Goal: Task Accomplishment & Management: Complete application form

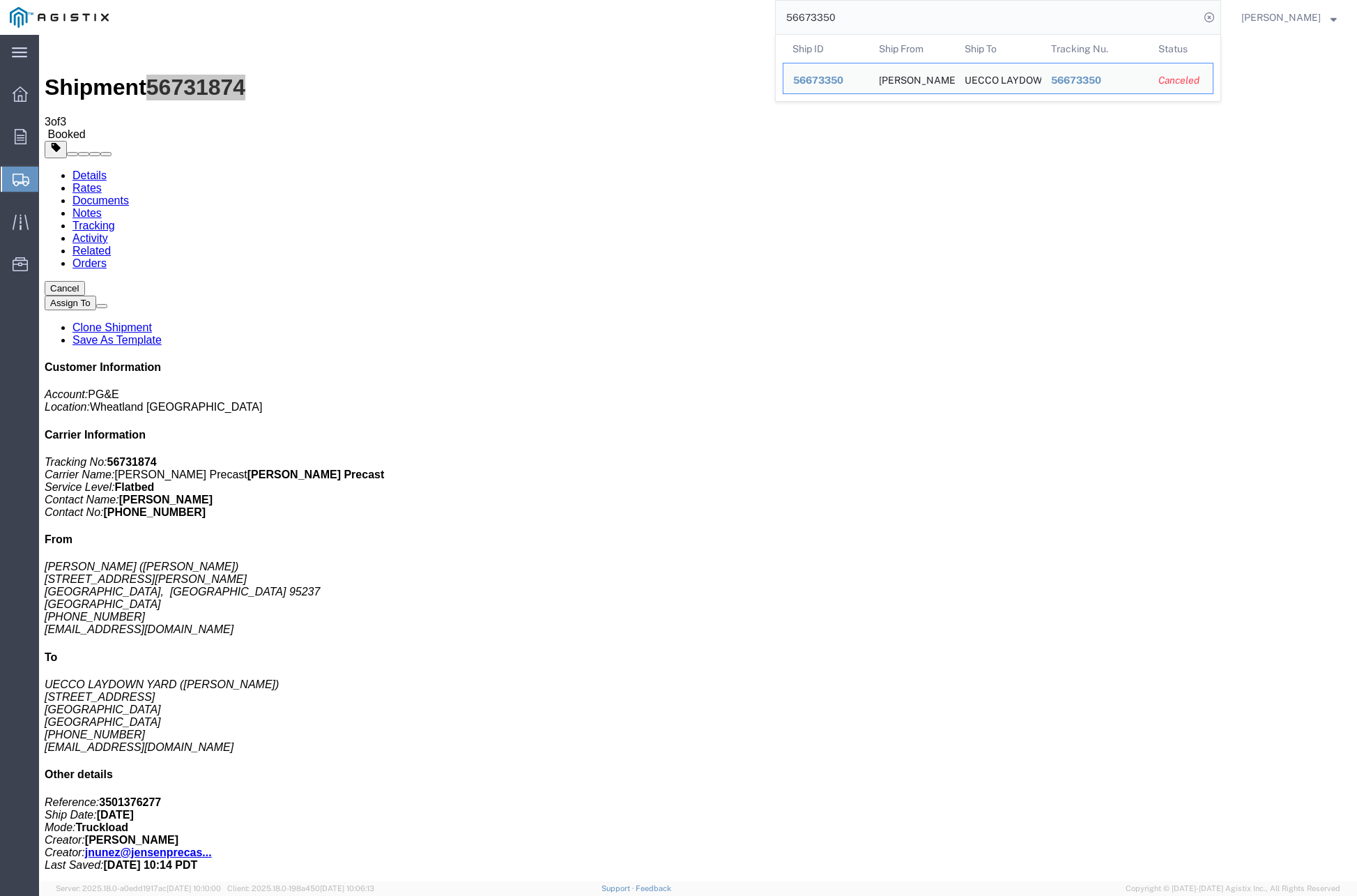
click at [1052, 14] on input "56673350" at bounding box center [987, 17] width 423 height 33
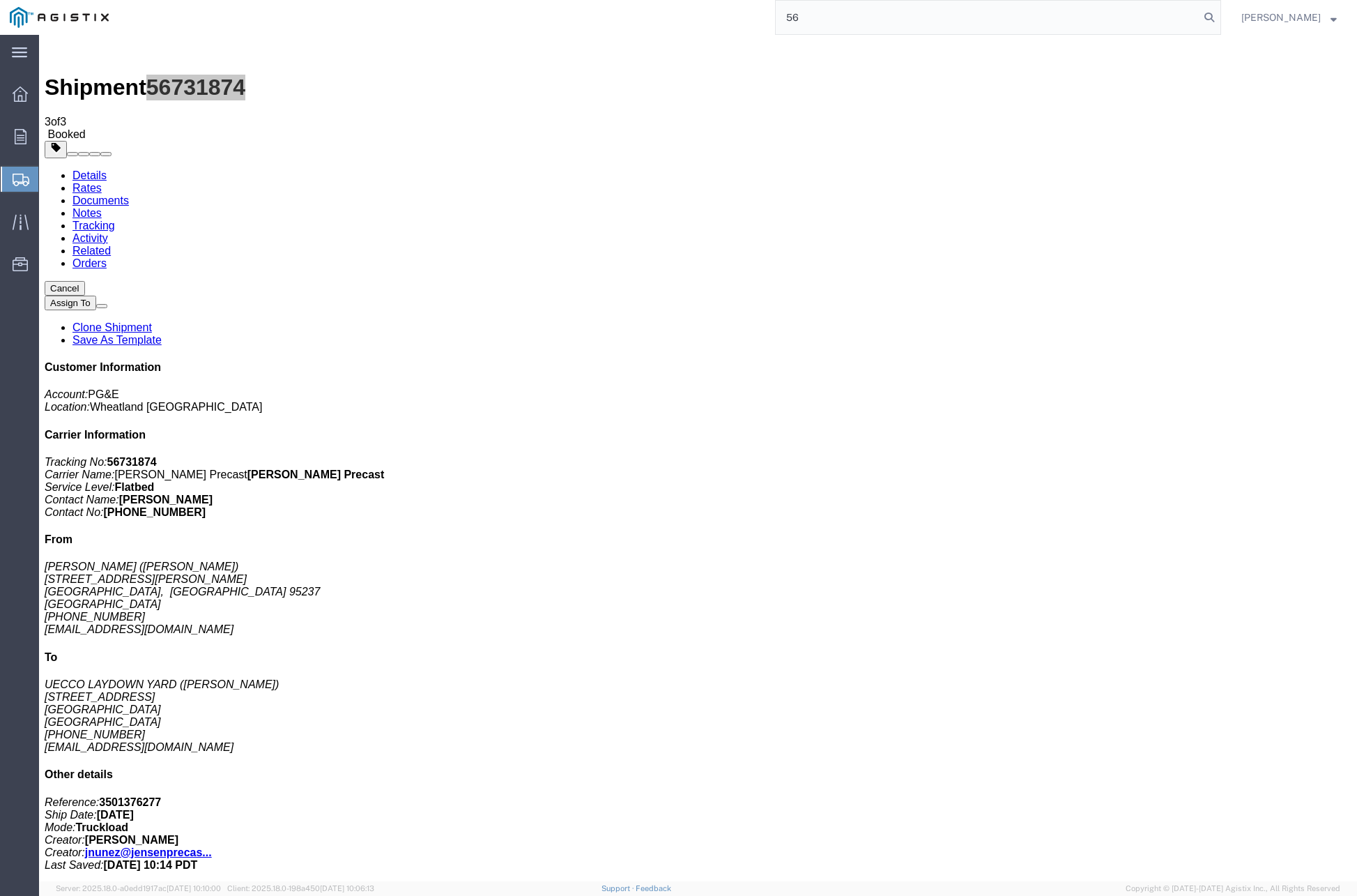
type input "5"
paste input "56685241"
type input "56685241"
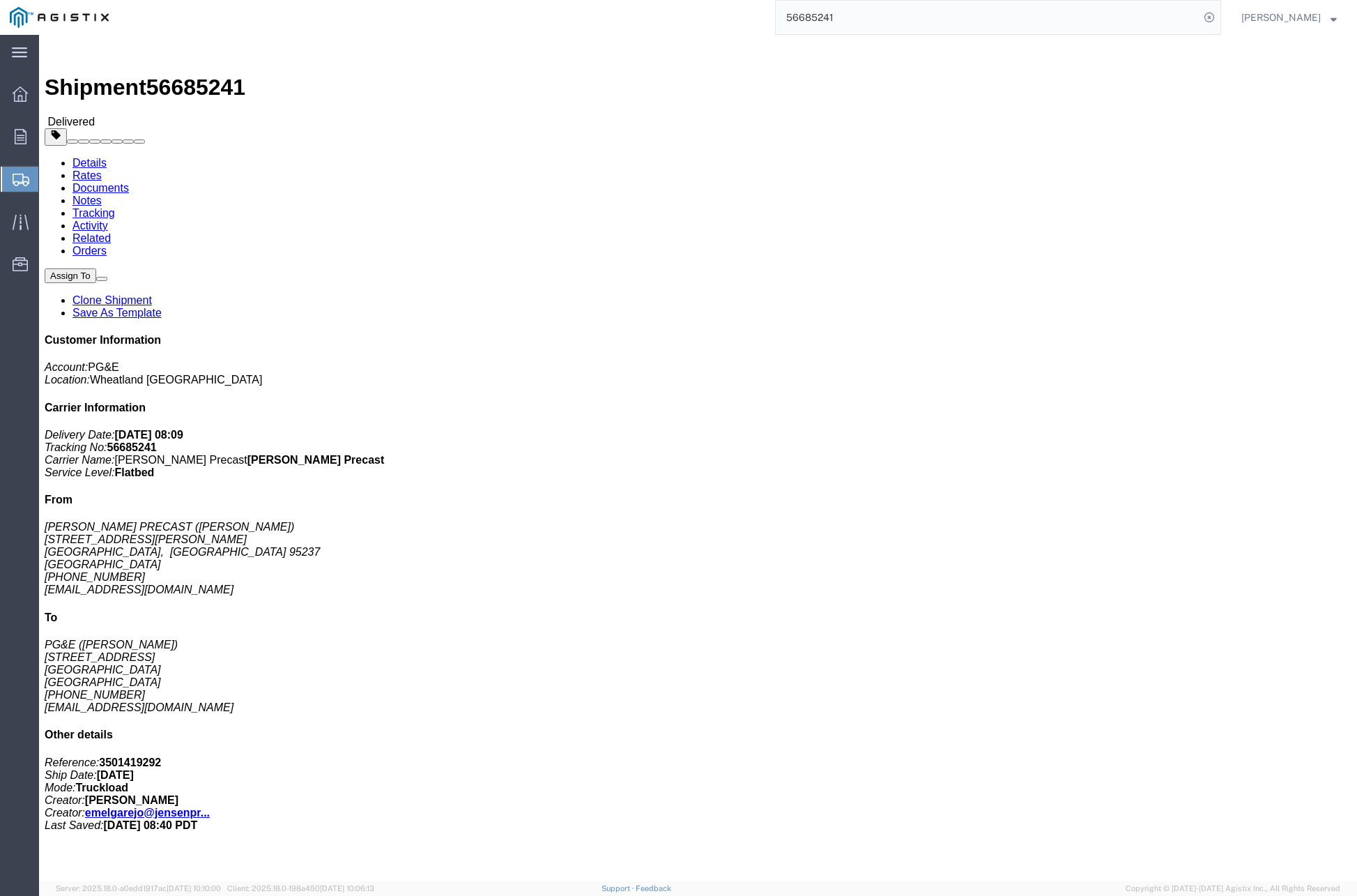
click link "Clone Shipment"
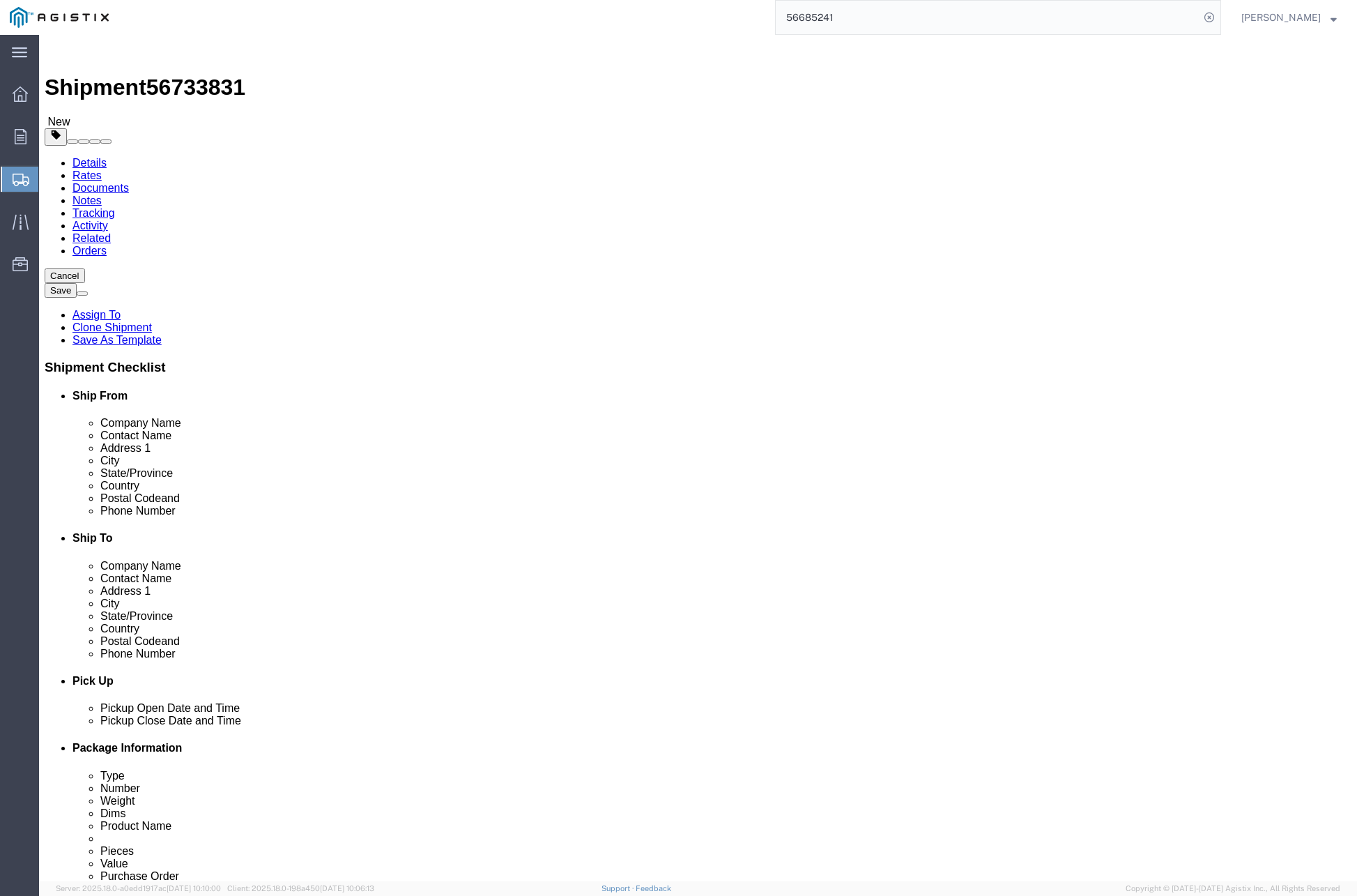
drag, startPoint x: 339, startPoint y: 240, endPoint x: 335, endPoint y: 253, distance: 13.6
click div "Customer Information Account Select [PERSON_NAME] PRECAST PG&E Location Select …"
drag, startPoint x: 278, startPoint y: 398, endPoint x: 180, endPoint y: 402, distance: 98.1
click div "Contact Name [PERSON_NAME]"
type input "[PERSON_NAME]"
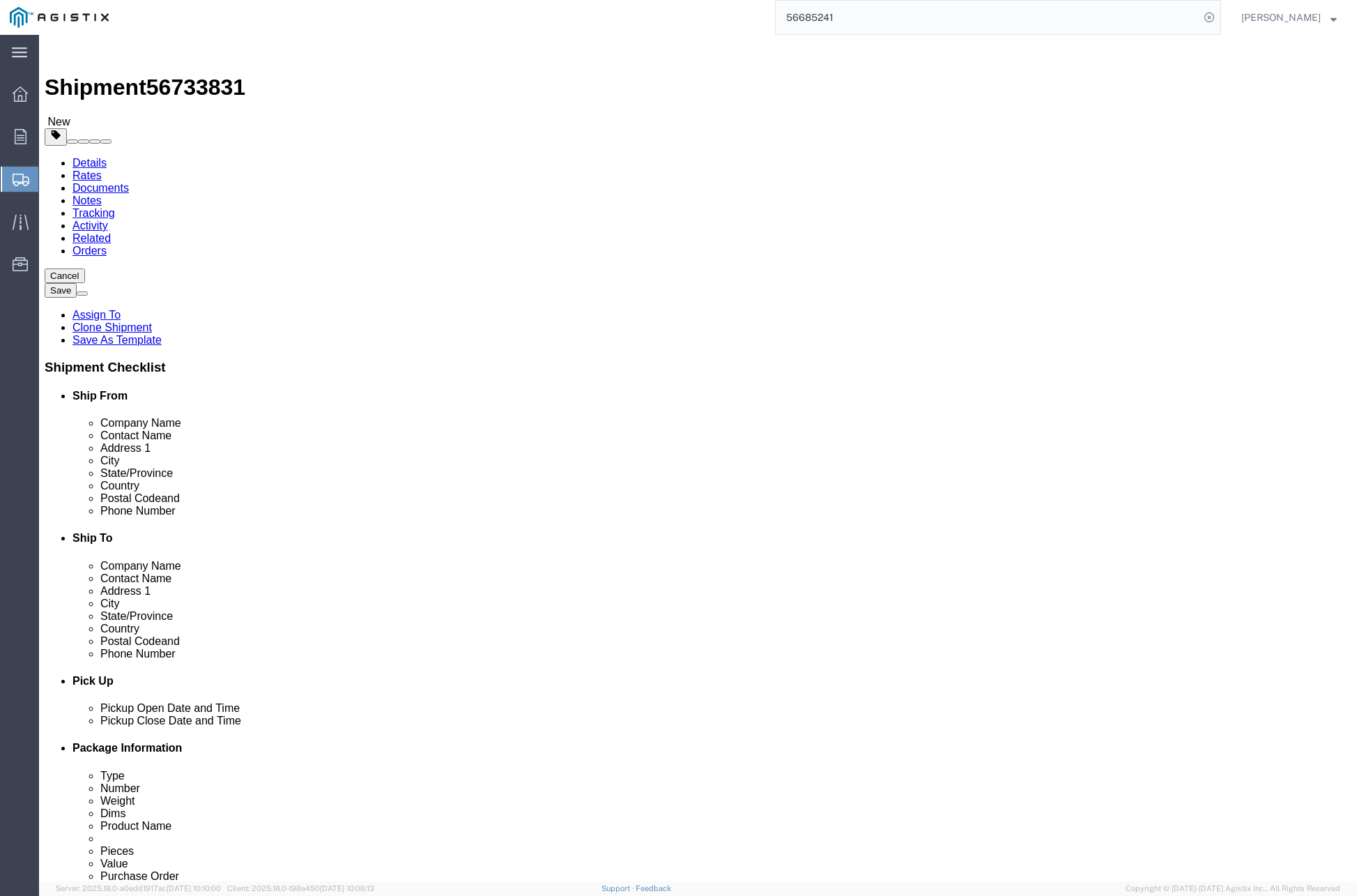
click p "- [PERSON_NAME] PRECAST - ([PERSON_NAME]) [STREET_ADDRESS][PERSON_NAME]"
select select "CA"
drag, startPoint x: 237, startPoint y: 403, endPoint x: 175, endPoint y: 399, distance: 62.1
click div "Contact Name [PERSON_NAME] [PERSON_NAME]"
type input "[PERSON_NAME]"
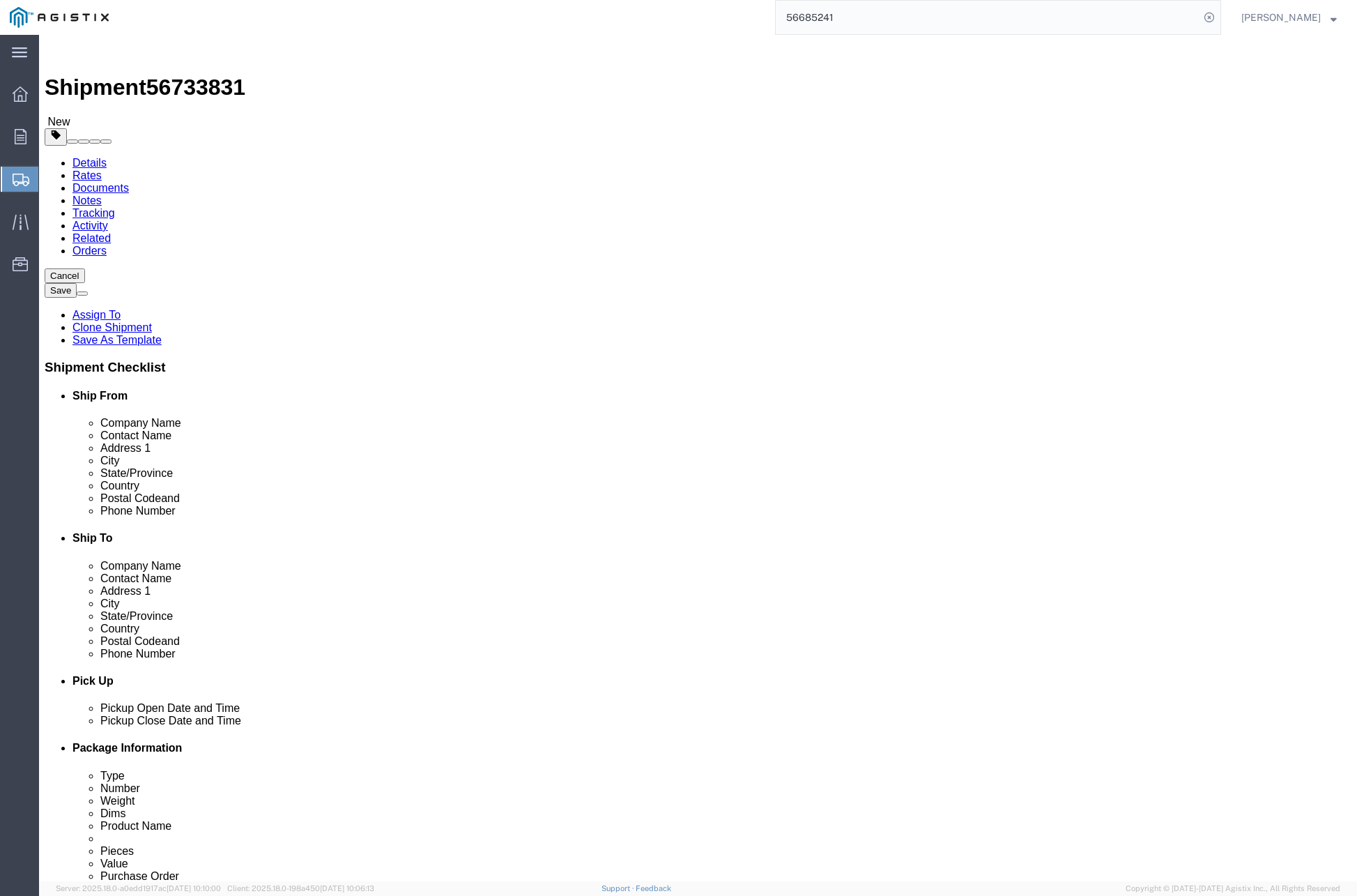
click p "- [PERSON_NAME] - ([PERSON_NAME]) [STREET_ADDRESS]"
select select "CA"
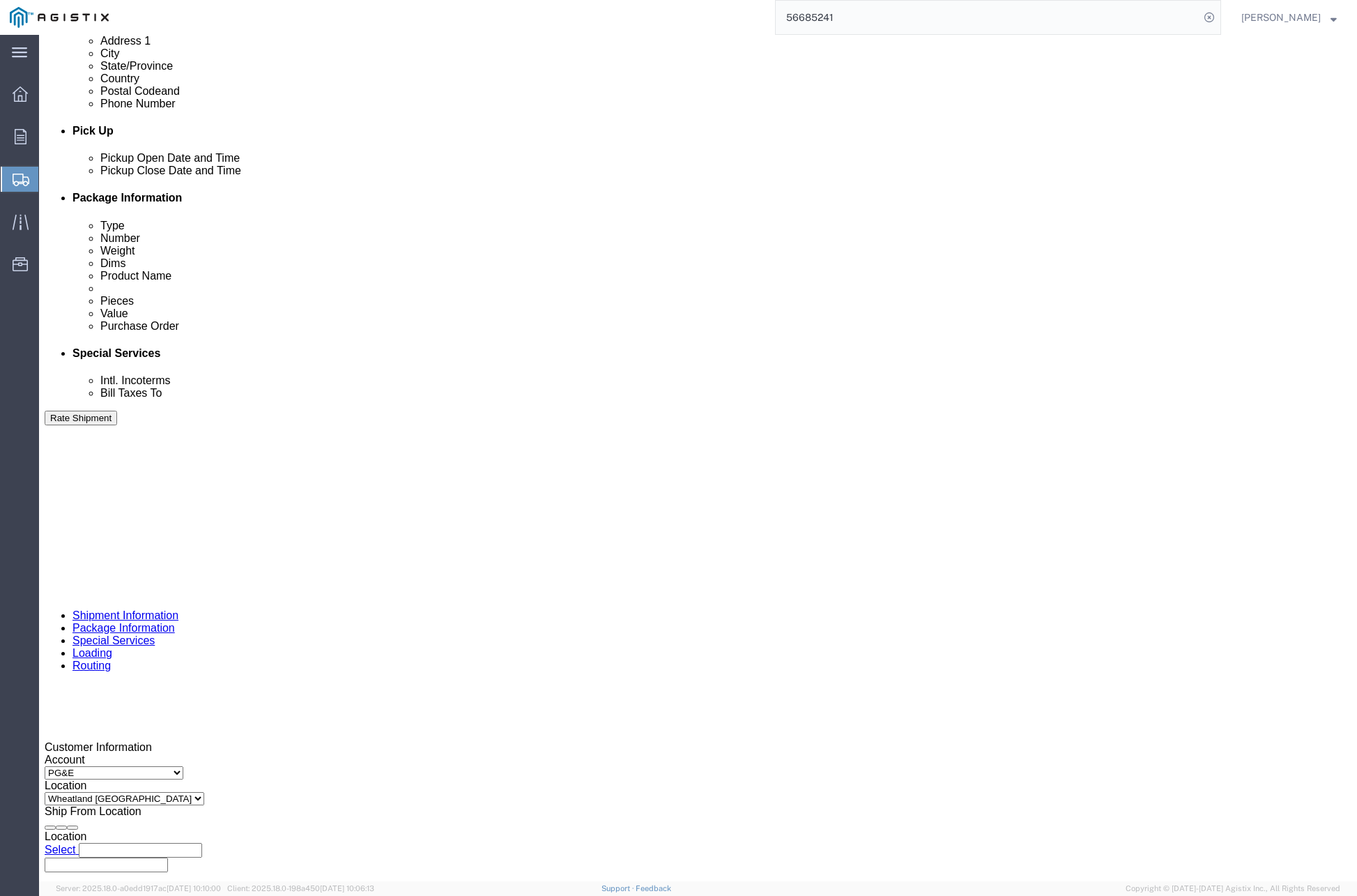
scroll to position [610, 0]
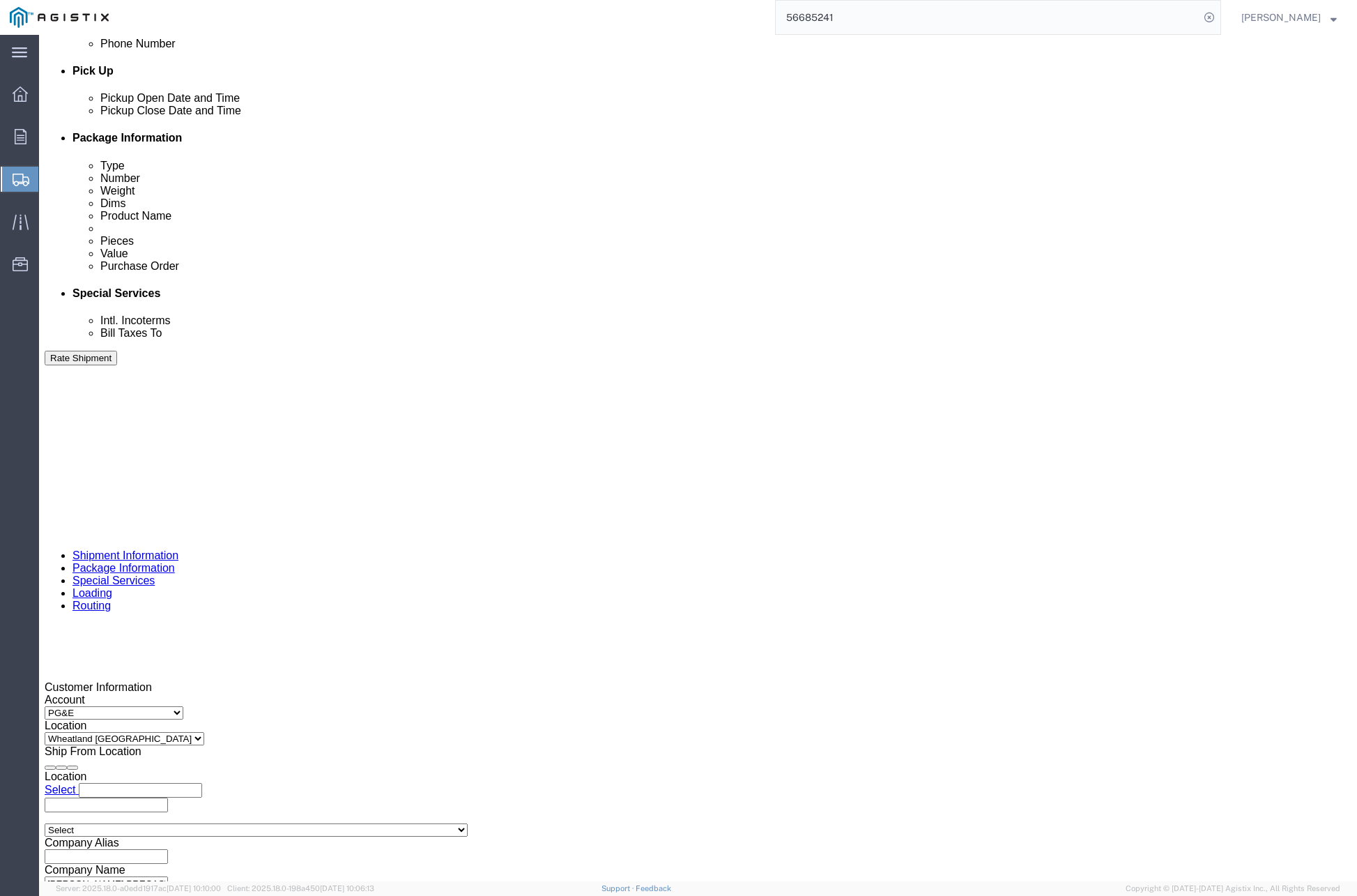
type input "[PERSON_NAME]"
click div "Customer Information Account Select [PERSON_NAME] PRECAST PG&E Location Select …"
click div "[DATE] 4:34 PM"
click button "Apply"
click div
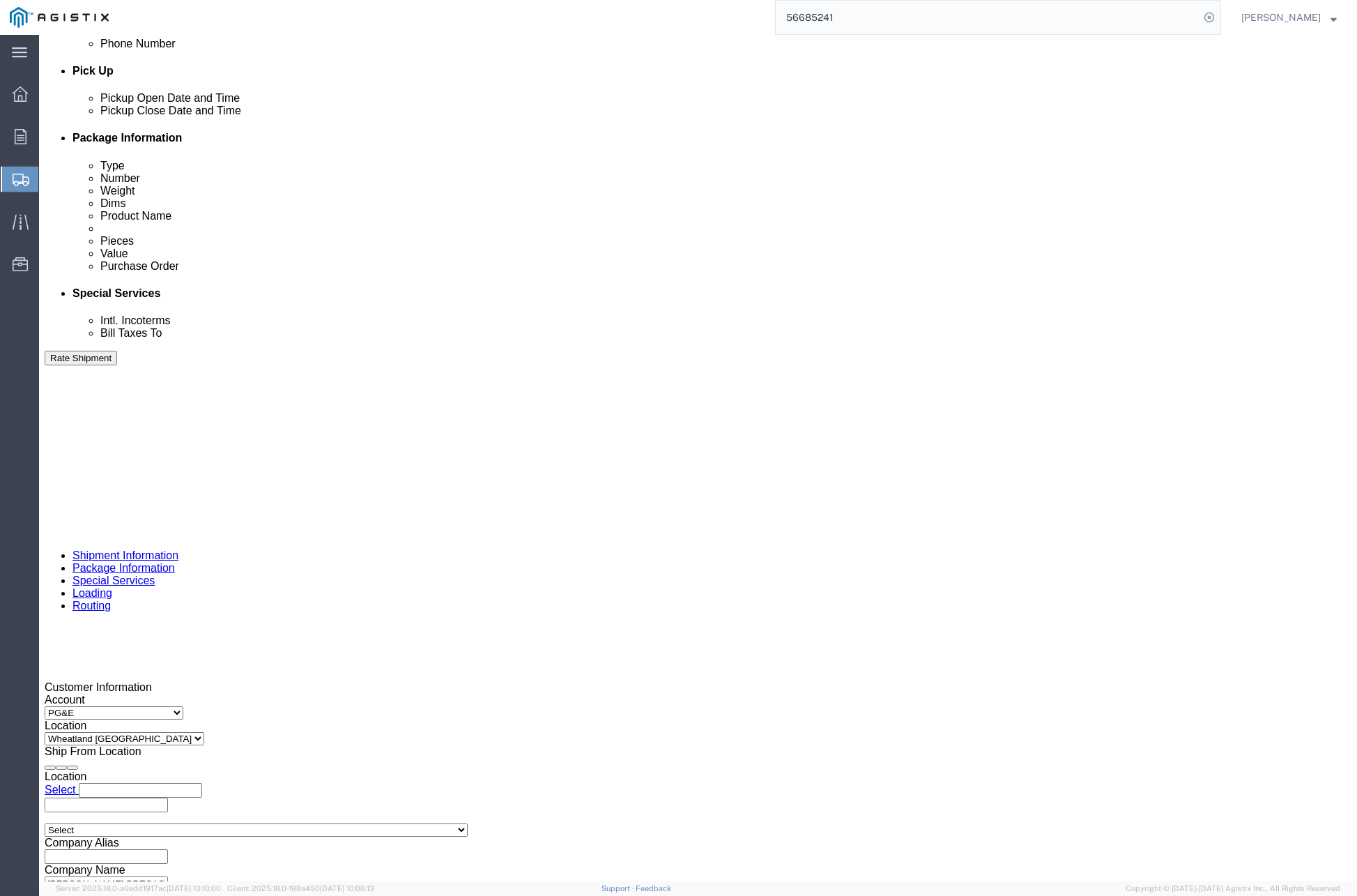
click button "Apply"
click div
click button "Apply"
click input "3501419292"
click input "3501419"
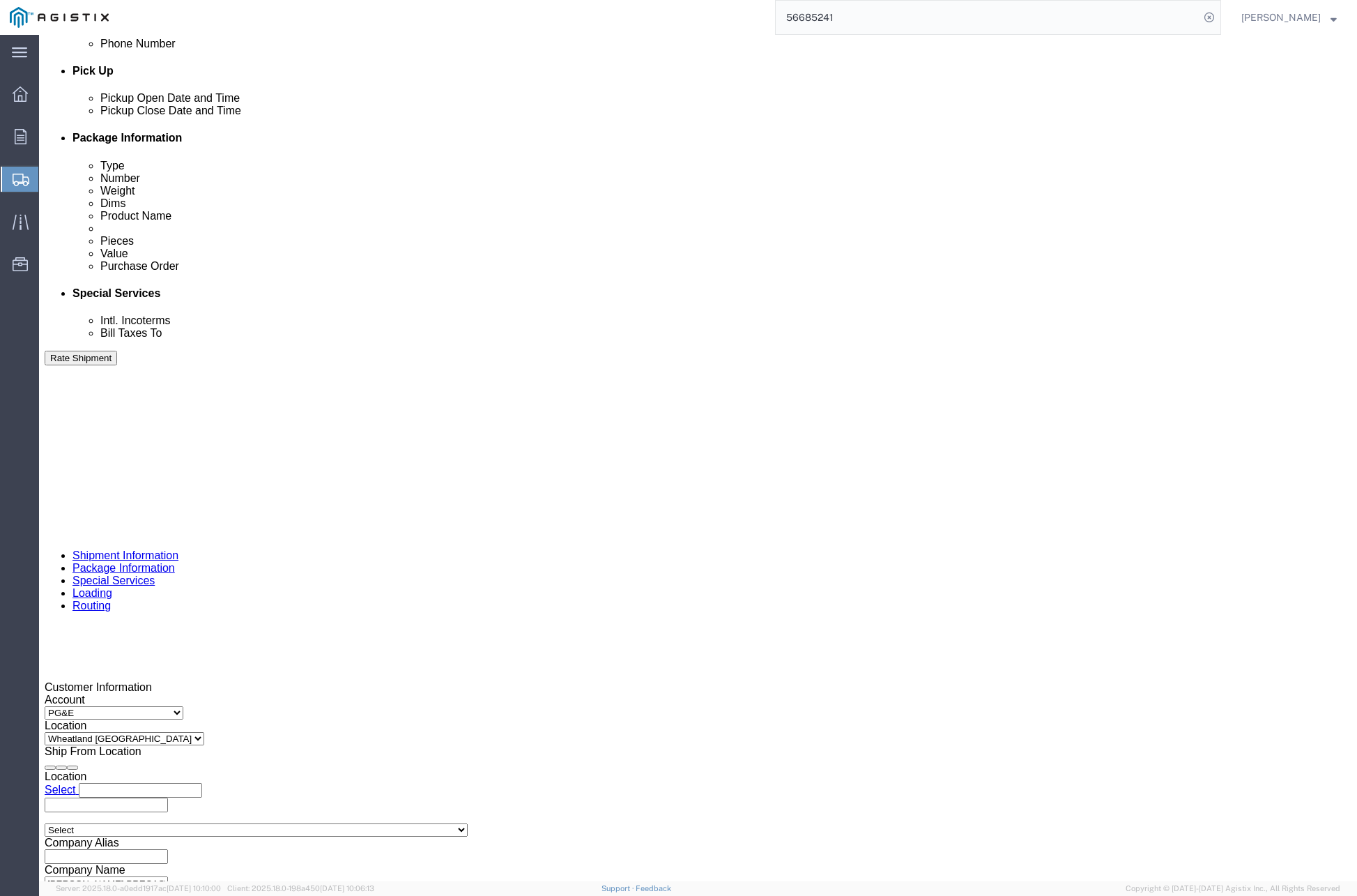
type input "3"
paste input "3501420112"
type input "3501420112"
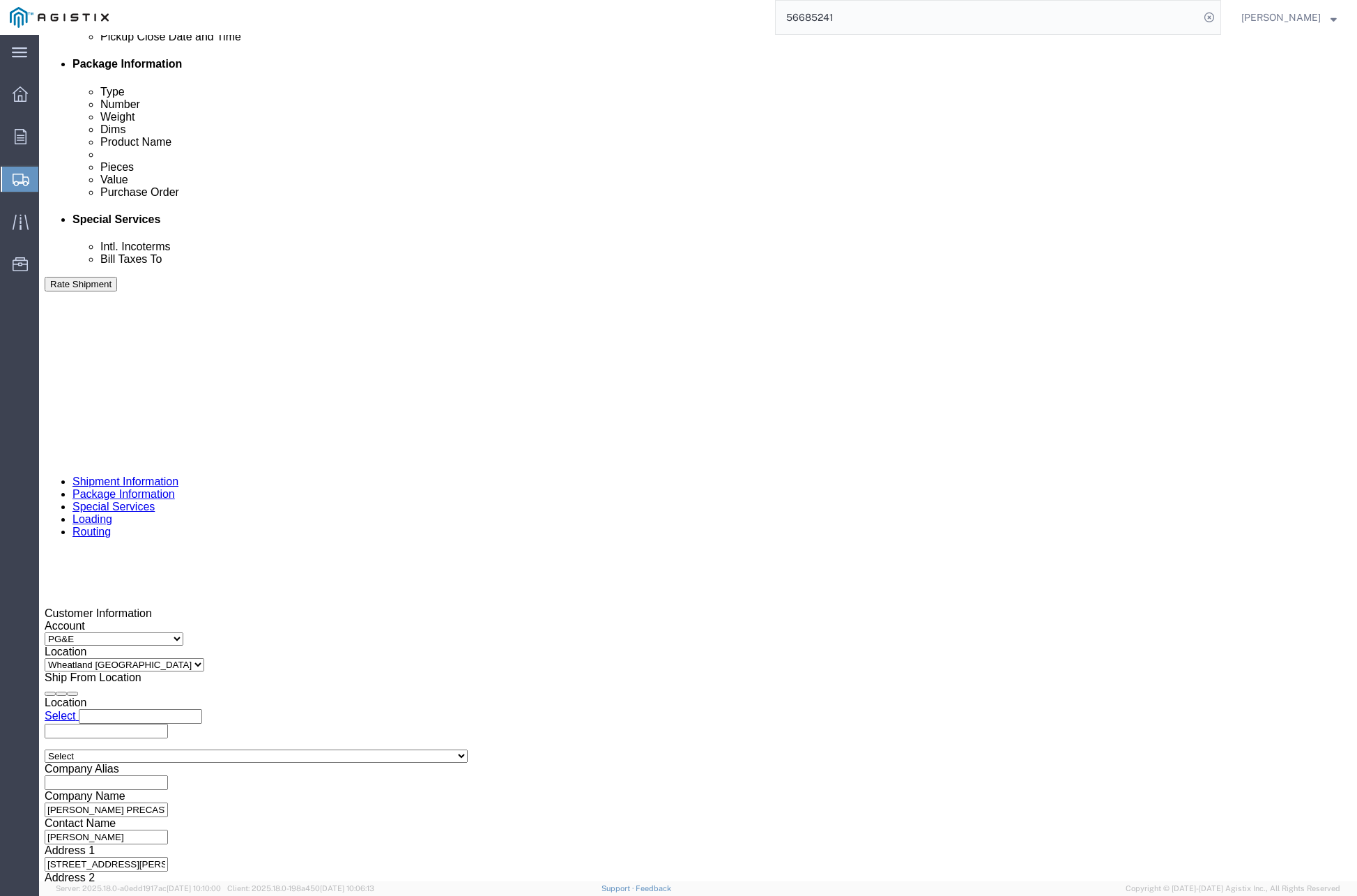
scroll to position [686, 0]
click input "406241"
type input "4"
type input "407173"
click select "Select Account Type Activity ID Airline Appointment Number ASN Batch Request # …"
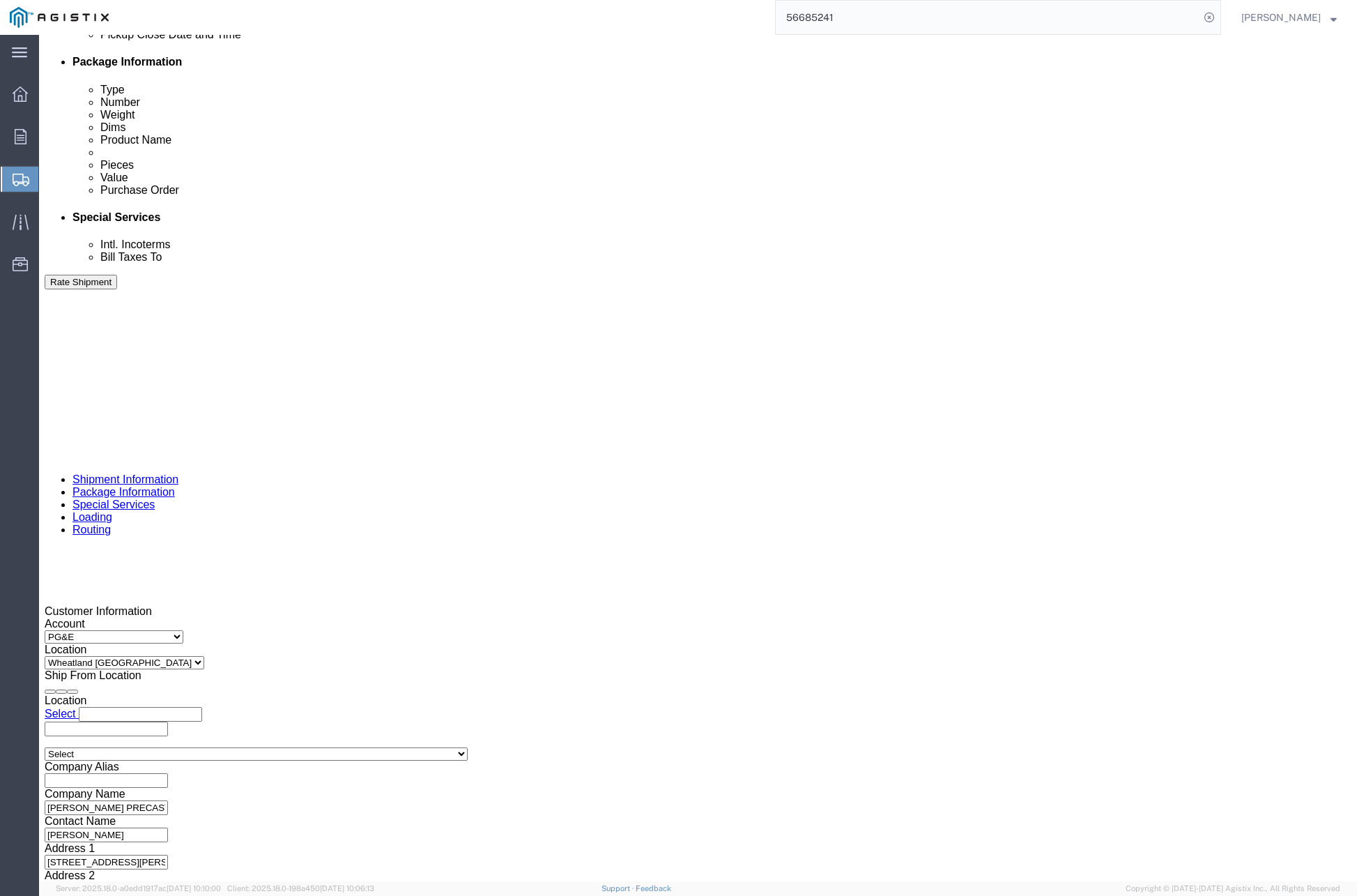
select select "CUSTREF"
click select "Select Account Type Activity ID Airline Appointment Number ASN Batch Request # …"
click button "Continue"
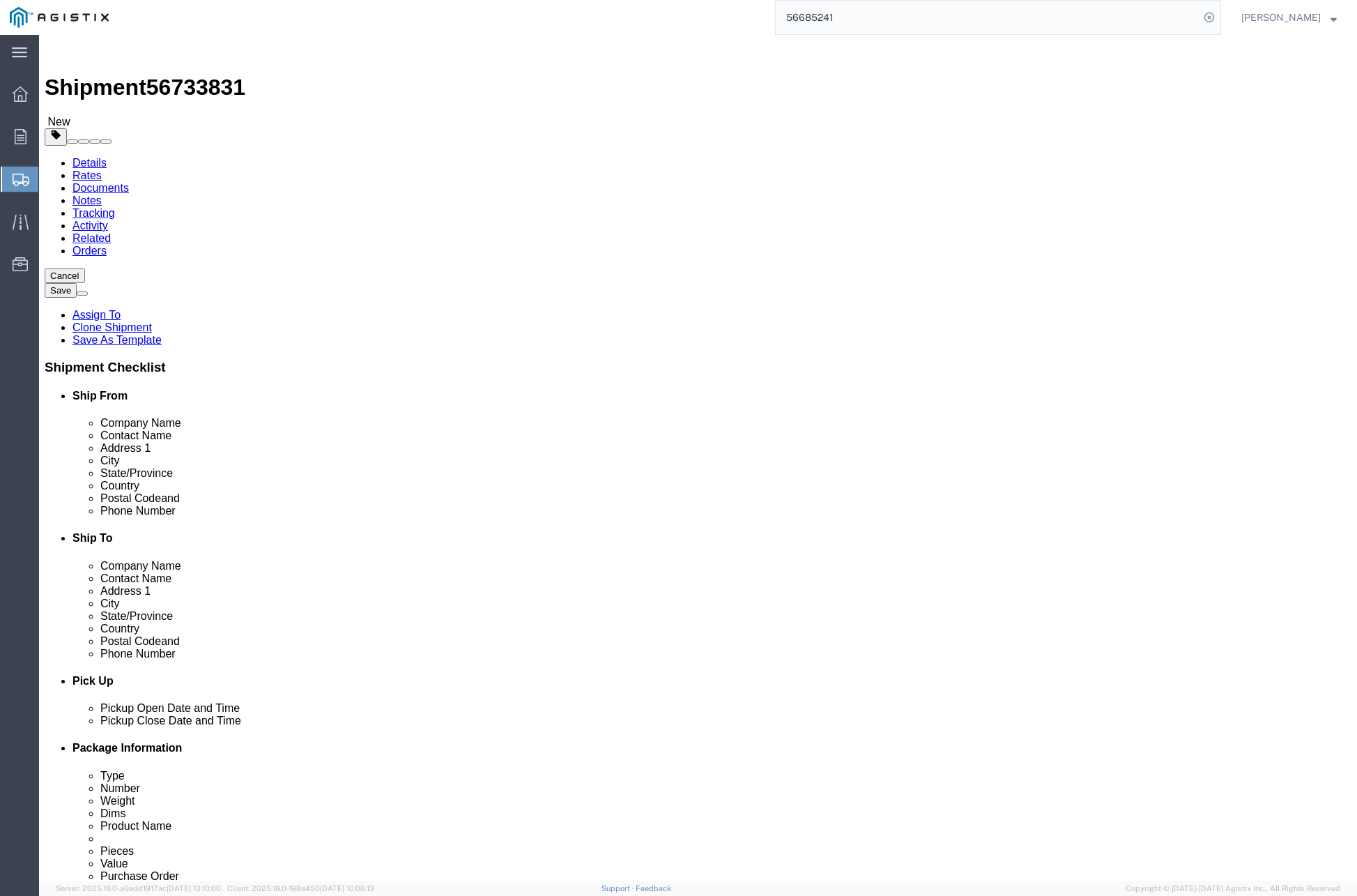
drag, startPoint x: 237, startPoint y: 325, endPoint x: 159, endPoint y: 316, distance: 78.5
click div "Dimensions Length 54.00 x Width 102.00 x Height 10.00 Select cm ft in"
type input "48"
type input "78"
type input "6"
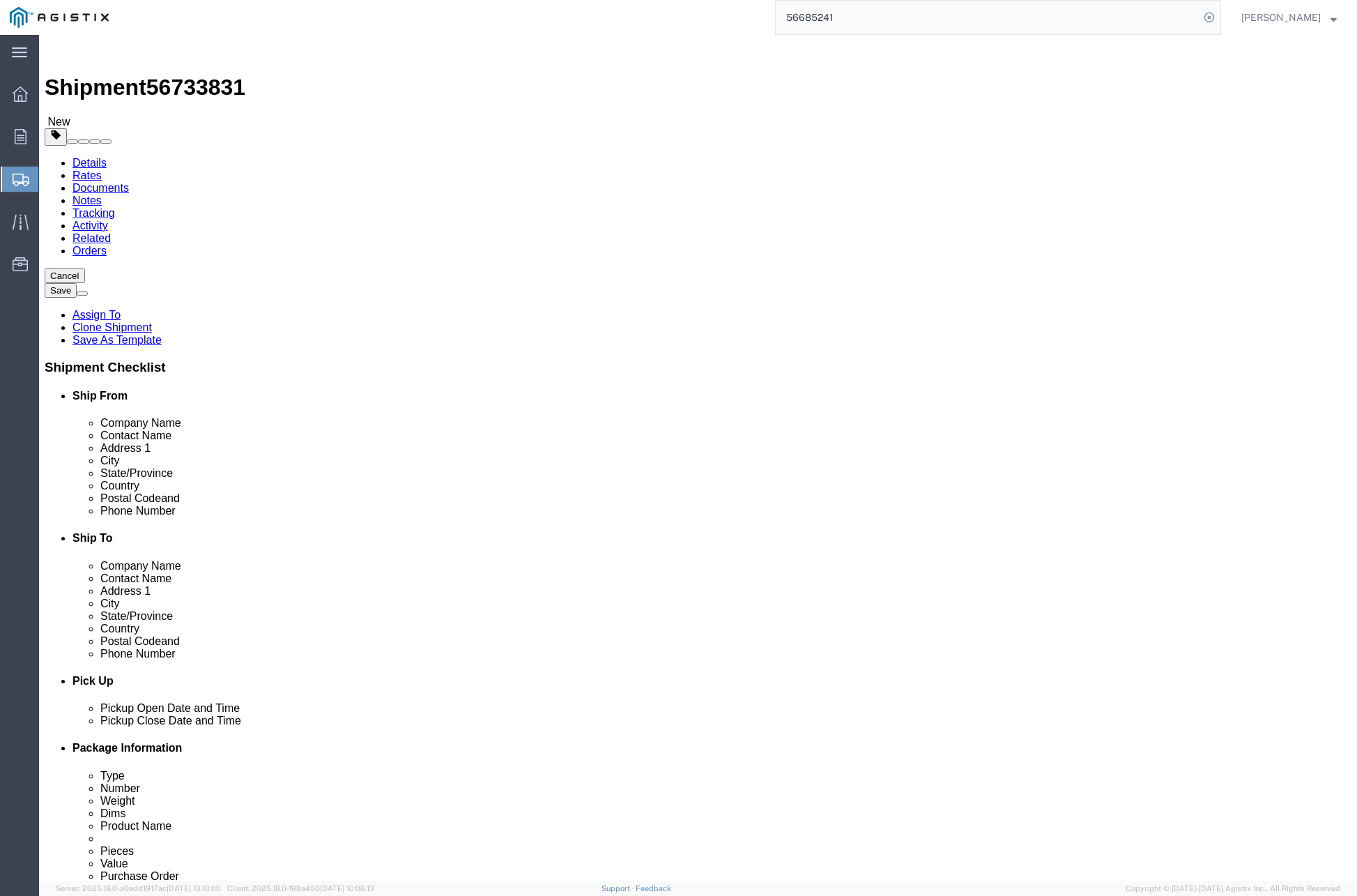
type input "10"
drag, startPoint x: 281, startPoint y: 584, endPoint x: 180, endPoint y: 436, distance: 179.2
click div "Shipment 56733831 New Details Rates Documents Notes Tracking Activity Related O…"
click input "1600.00"
type input "1"
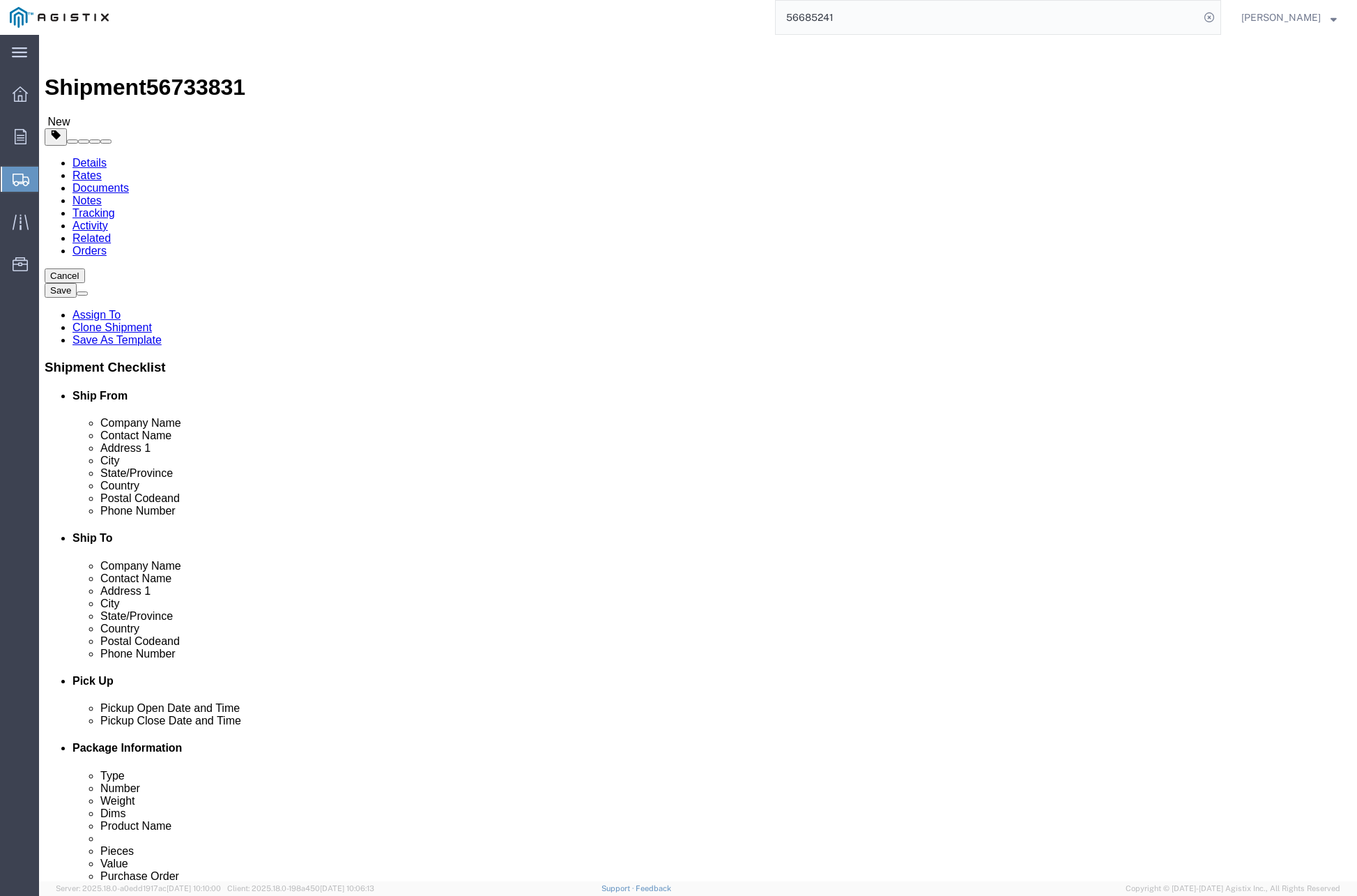
type input "1000"
click dd "4.00 Each"
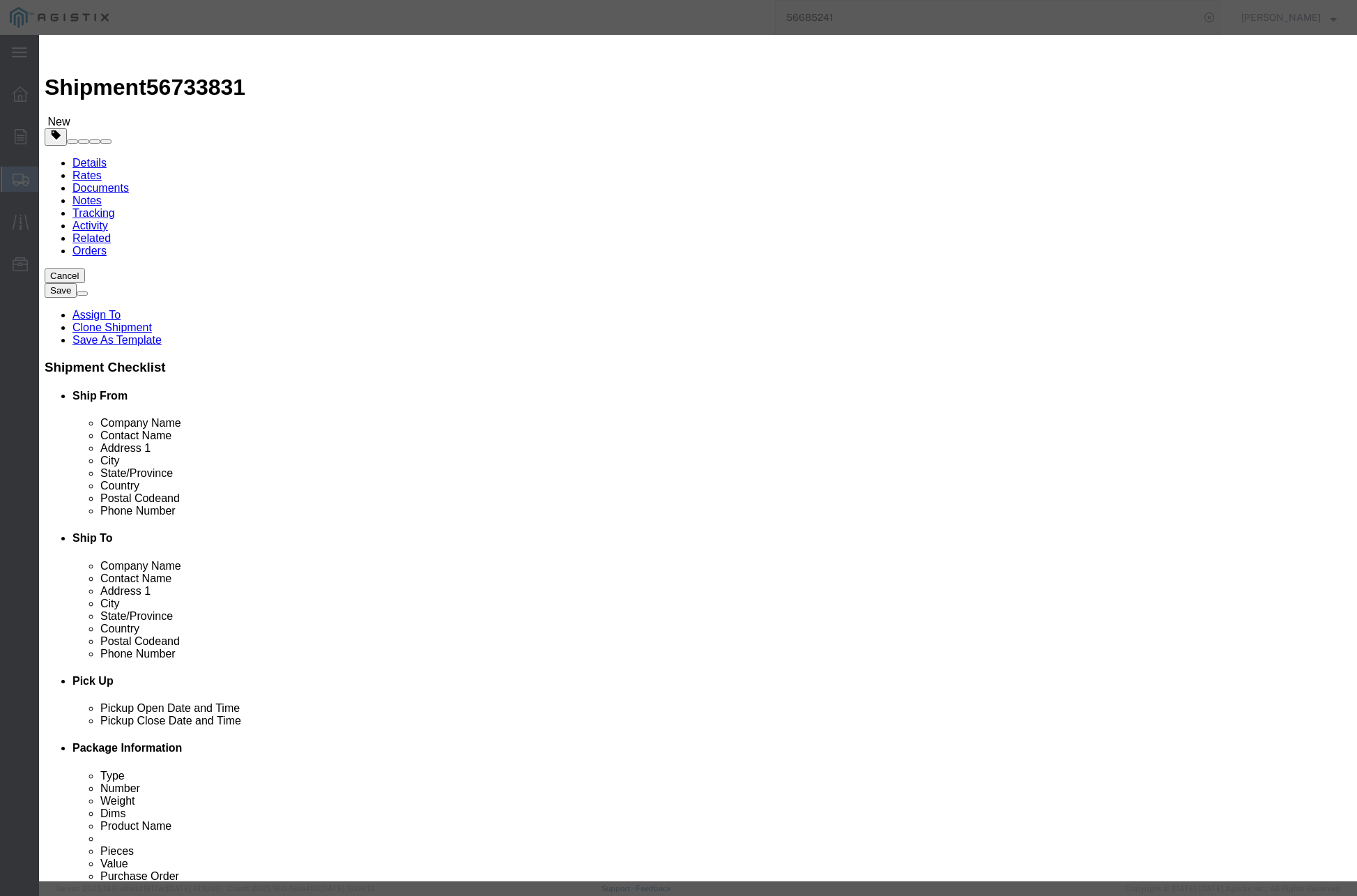
click input "# 5 FVT SPLICE COVER"
click input "# 6 FVT SPLICE COVER"
type input "# 6 IVT SPLICE COVER"
click input "4.00"
type input "4"
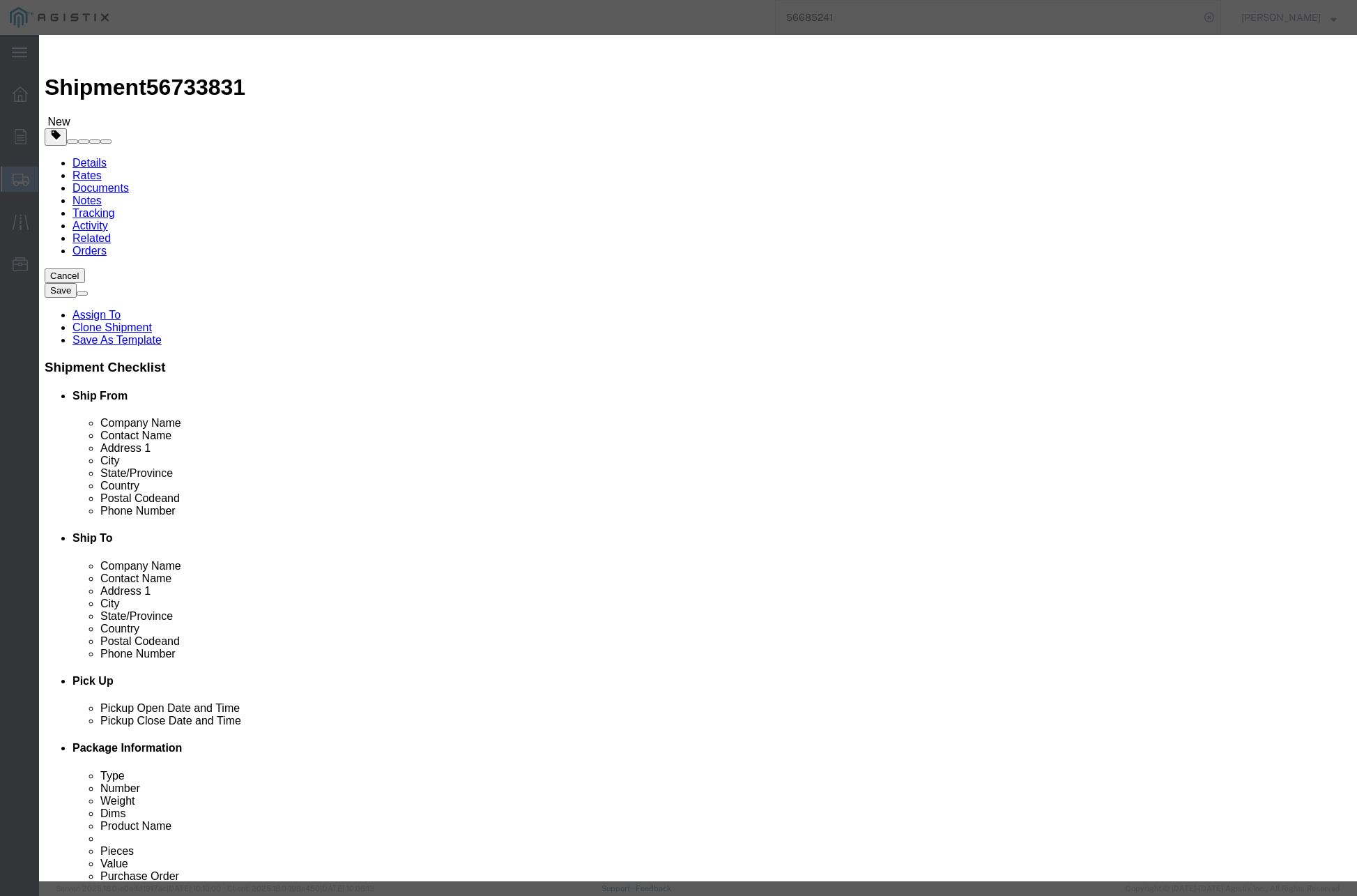
type input "2.00"
type input "2"
click label "Pieces"
click input "( 04-1052 )"
type input "( 04-1093 )"
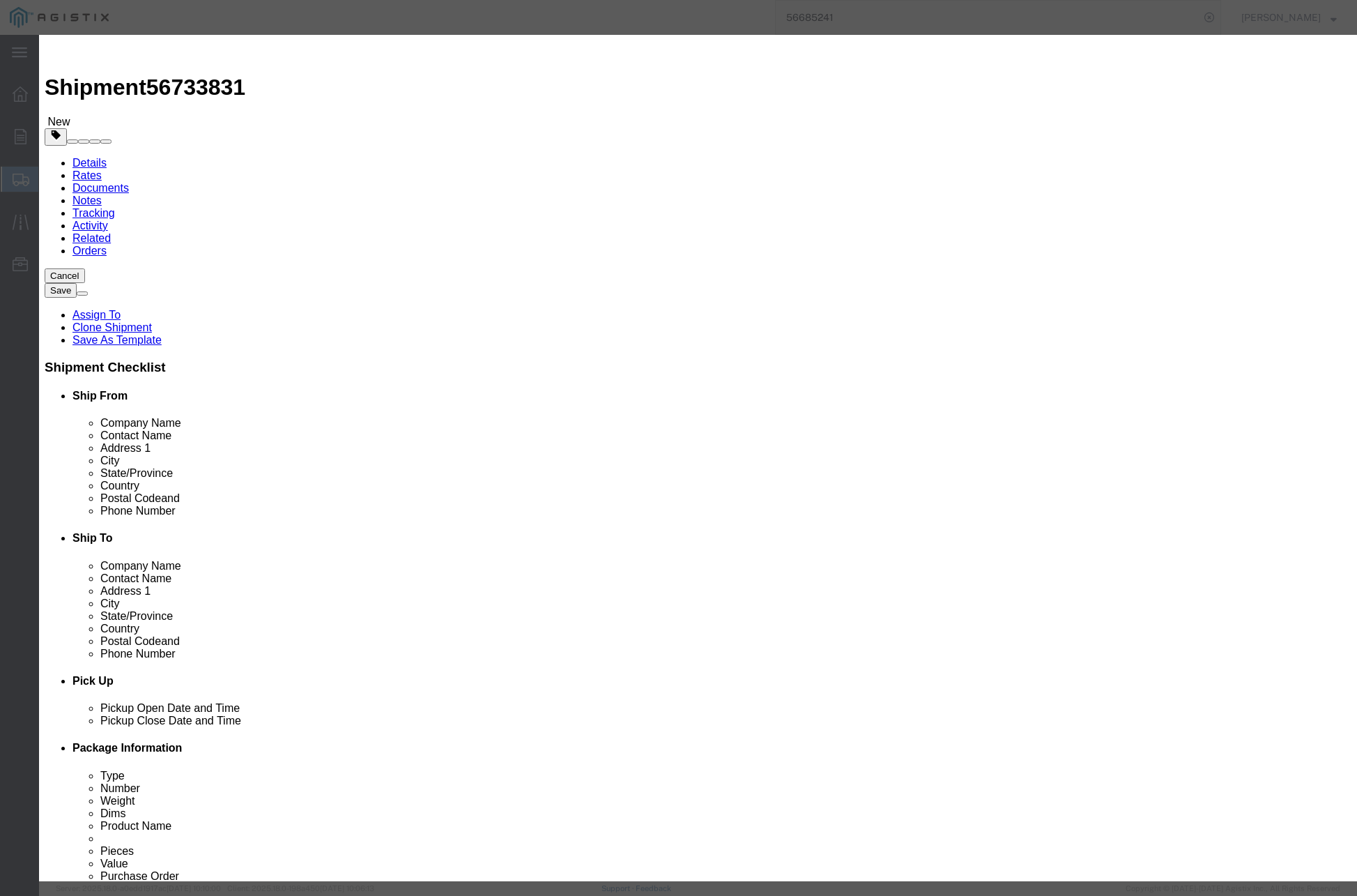
click button "Save & Close"
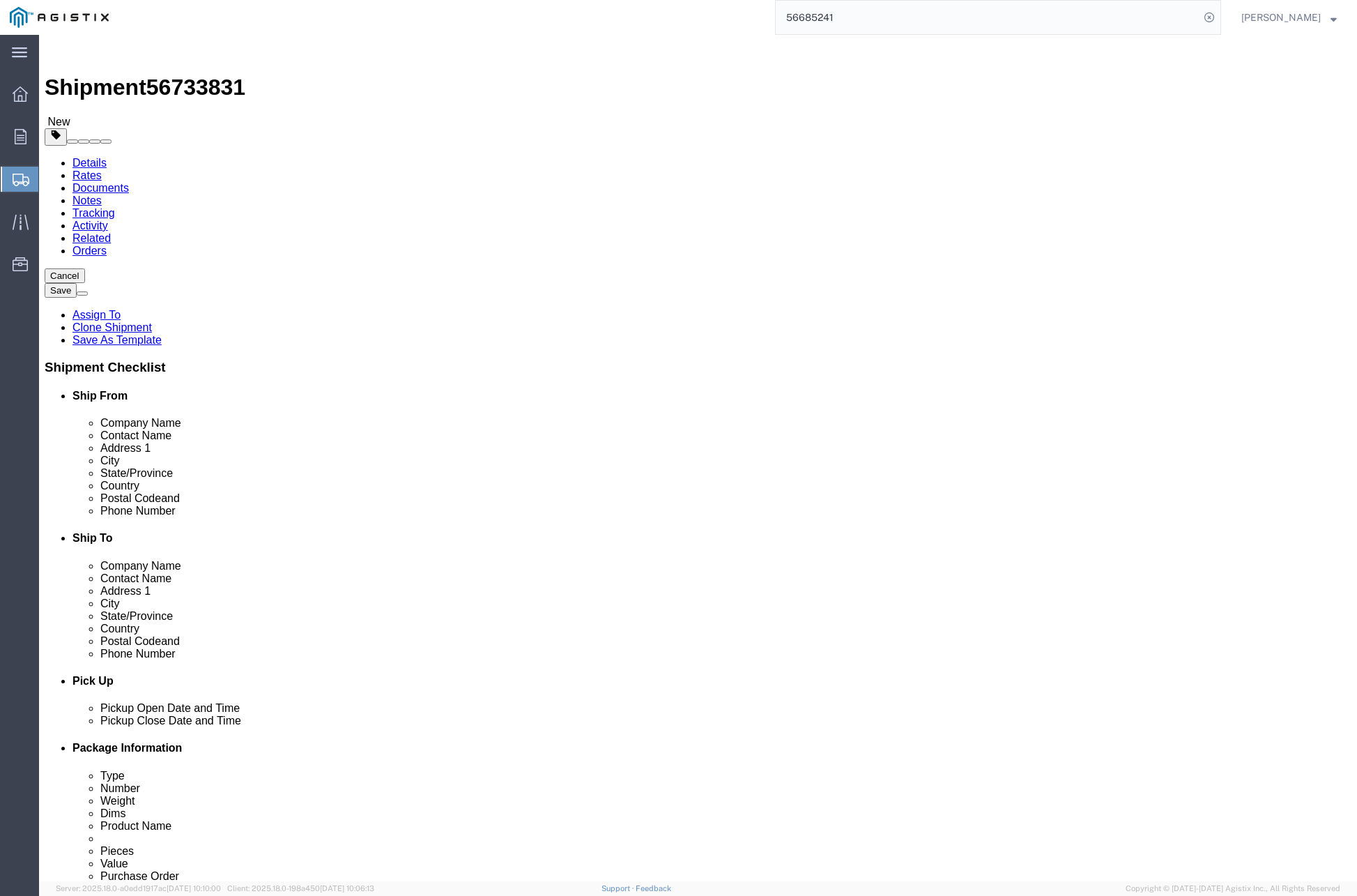
click button "Rate Shipment"
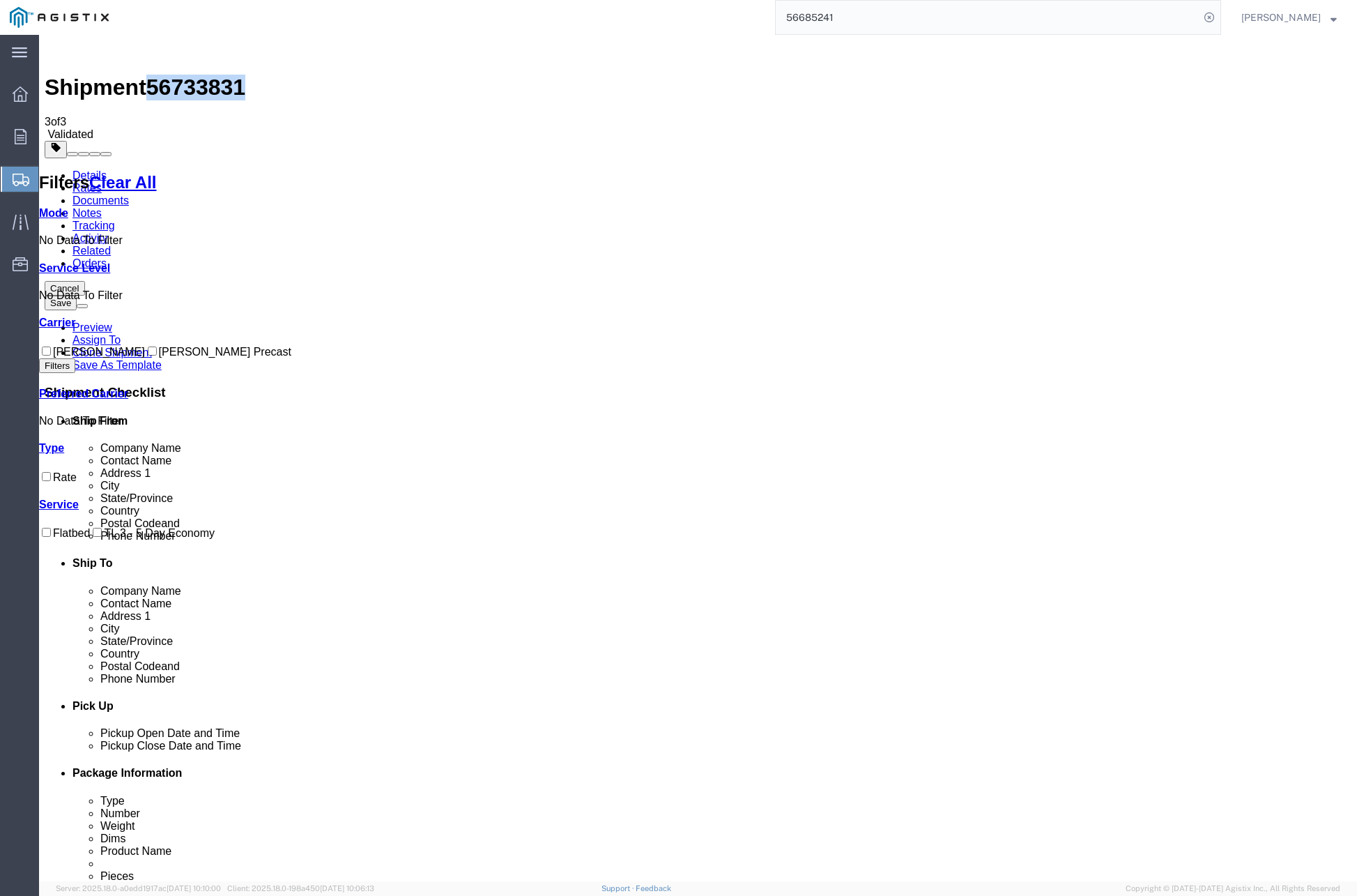
drag, startPoint x: 156, startPoint y: 48, endPoint x: 228, endPoint y: 53, distance: 72.2
click at [228, 75] on span "56733831" at bounding box center [196, 87] width 99 height 25
copy span "56733831"
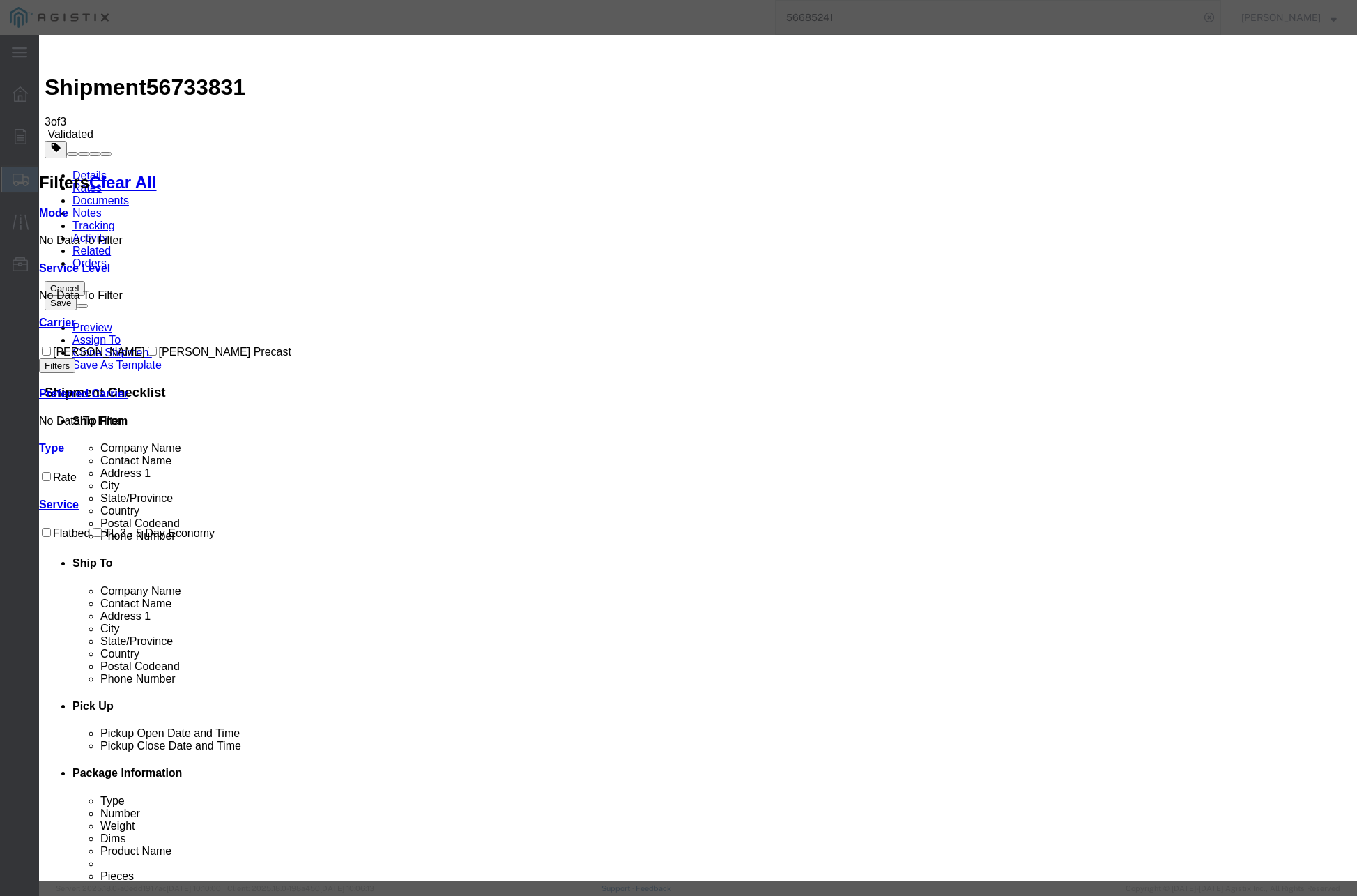
drag, startPoint x: 562, startPoint y: 129, endPoint x: 464, endPoint y: 128, distance: 98.0
paste input "56733831"
type input "56733831"
